Goal: Transaction & Acquisition: Purchase product/service

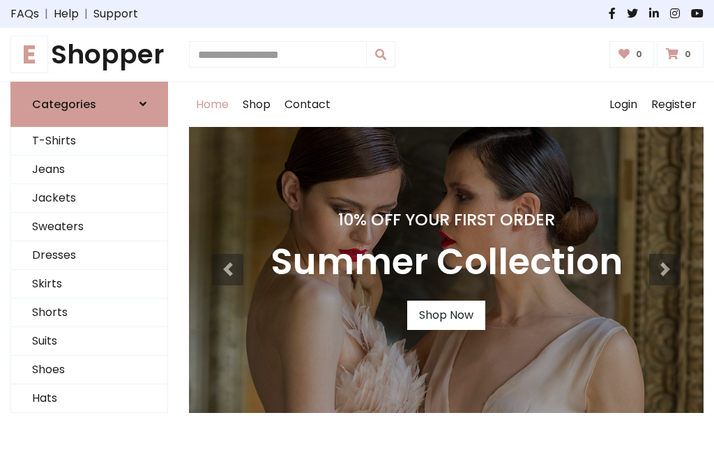
click at [357, 229] on h4 "10% Off Your First Order" at bounding box center [447, 220] width 352 height 20
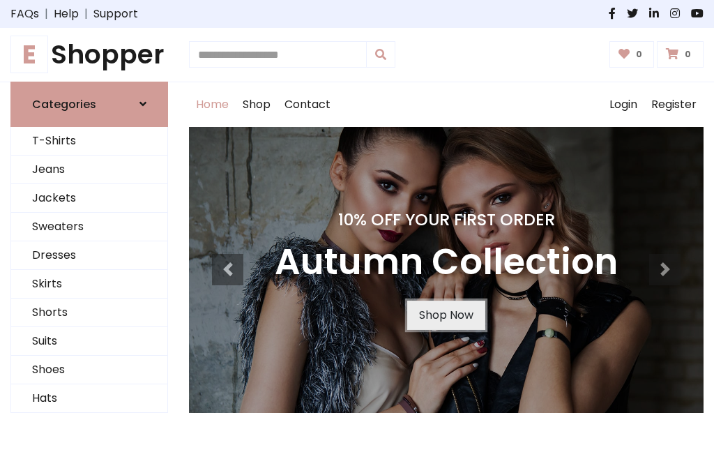
click at [446, 315] on link "Shop Now" at bounding box center [446, 315] width 78 height 29
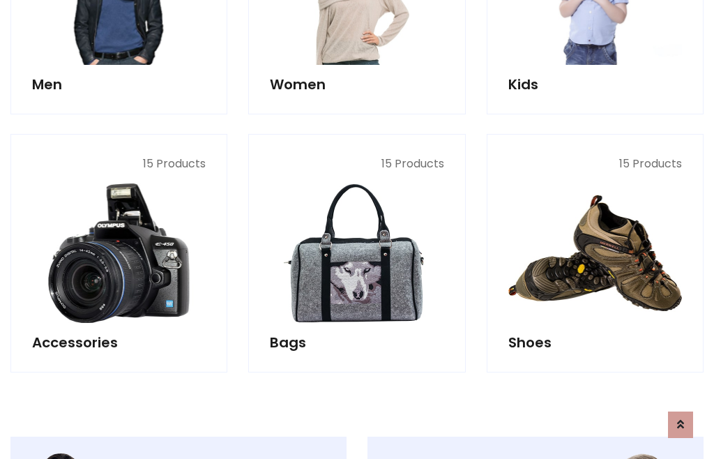
scroll to position [1391, 0]
